Goal: Information Seeking & Learning: Check status

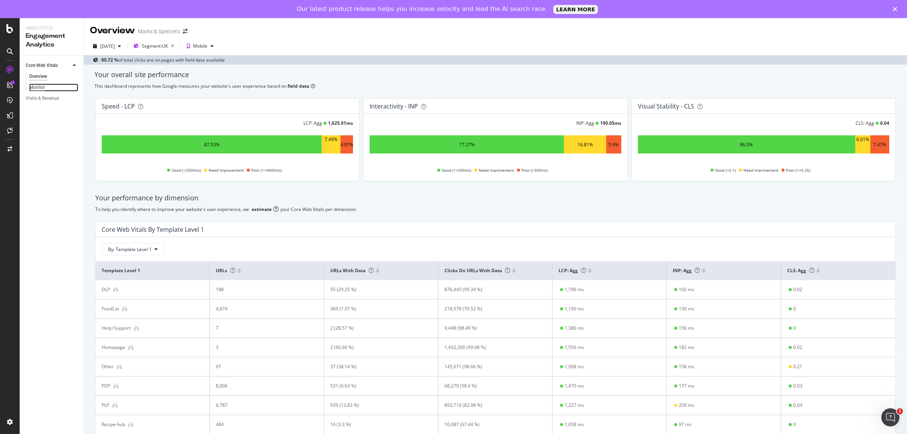
click at [29, 86] on div "Monitor" at bounding box center [37, 88] width 16 height 8
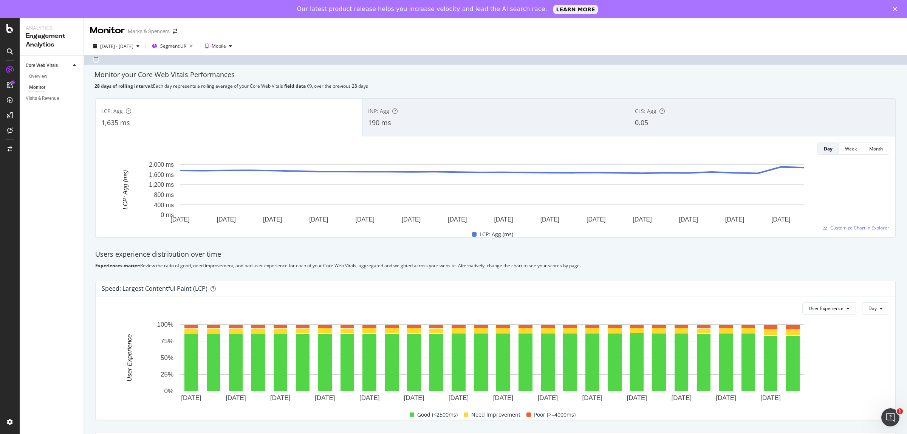
click at [432, 118] on div "190 ms" at bounding box center [495, 123] width 255 height 10
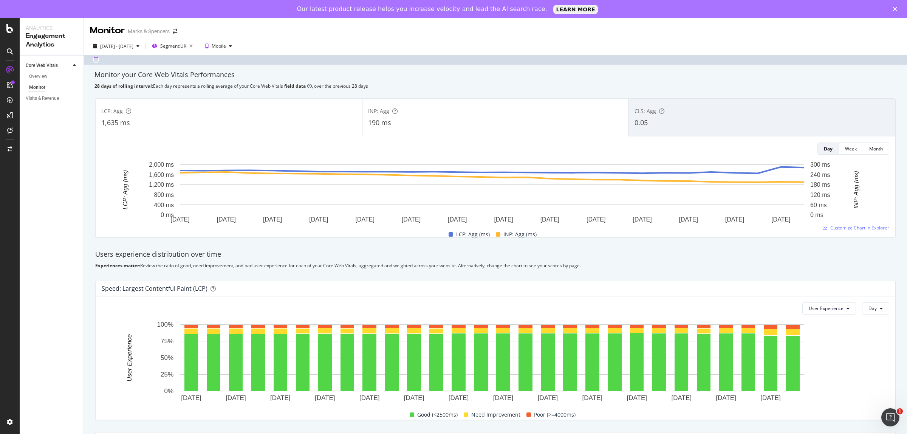
click at [307, 123] on div "1,635 ms" at bounding box center [228, 123] width 255 height 10
